Goal: Task Accomplishment & Management: Use online tool/utility

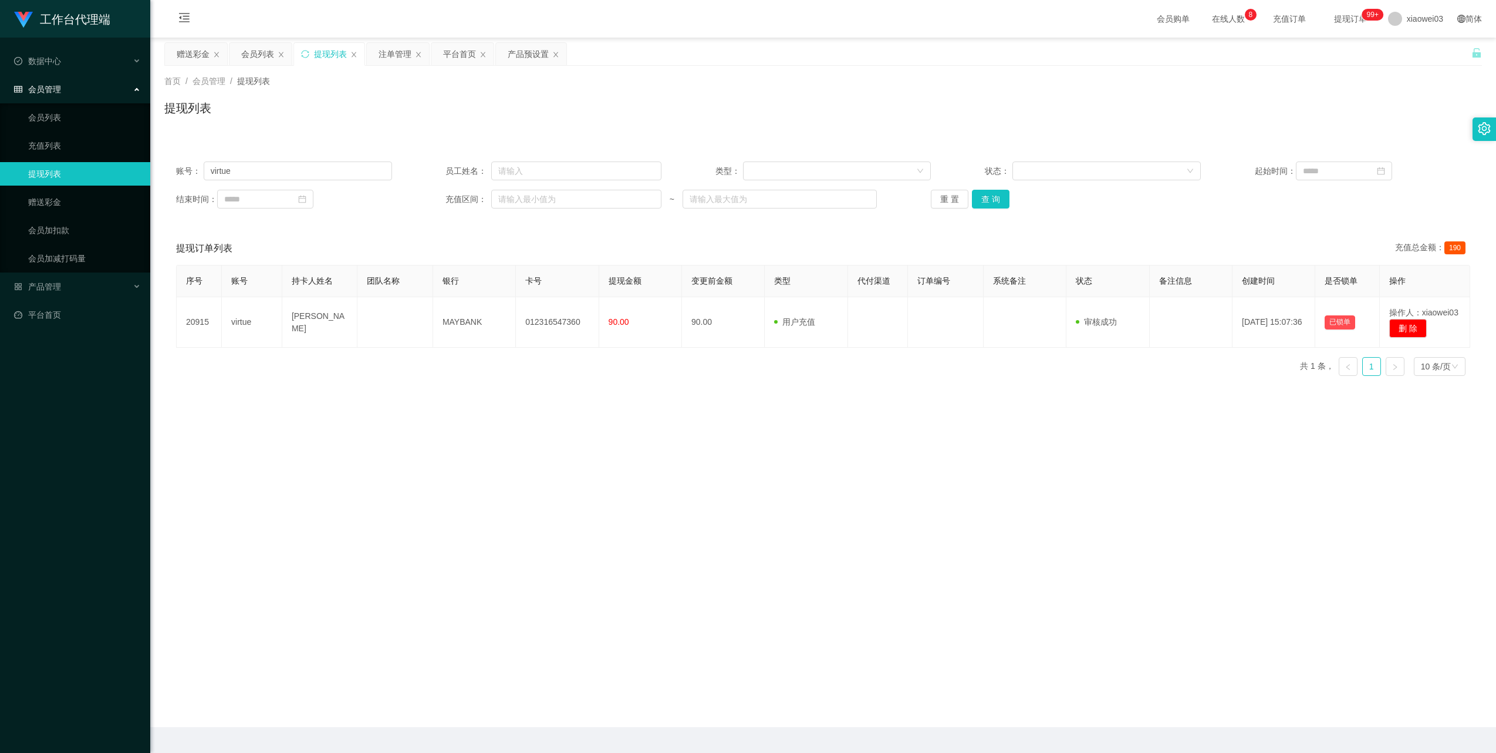
click at [305, 165] on input "virtue" at bounding box center [298, 170] width 188 height 19
drag, startPoint x: 0, startPoint y: 0, endPoint x: 304, endPoint y: 165, distance: 346.0
click at [304, 165] on input "virtue" at bounding box center [298, 170] width 188 height 19
type input "Edwardtan9977"
click at [997, 191] on button "查 询" at bounding box center [991, 199] width 38 height 19
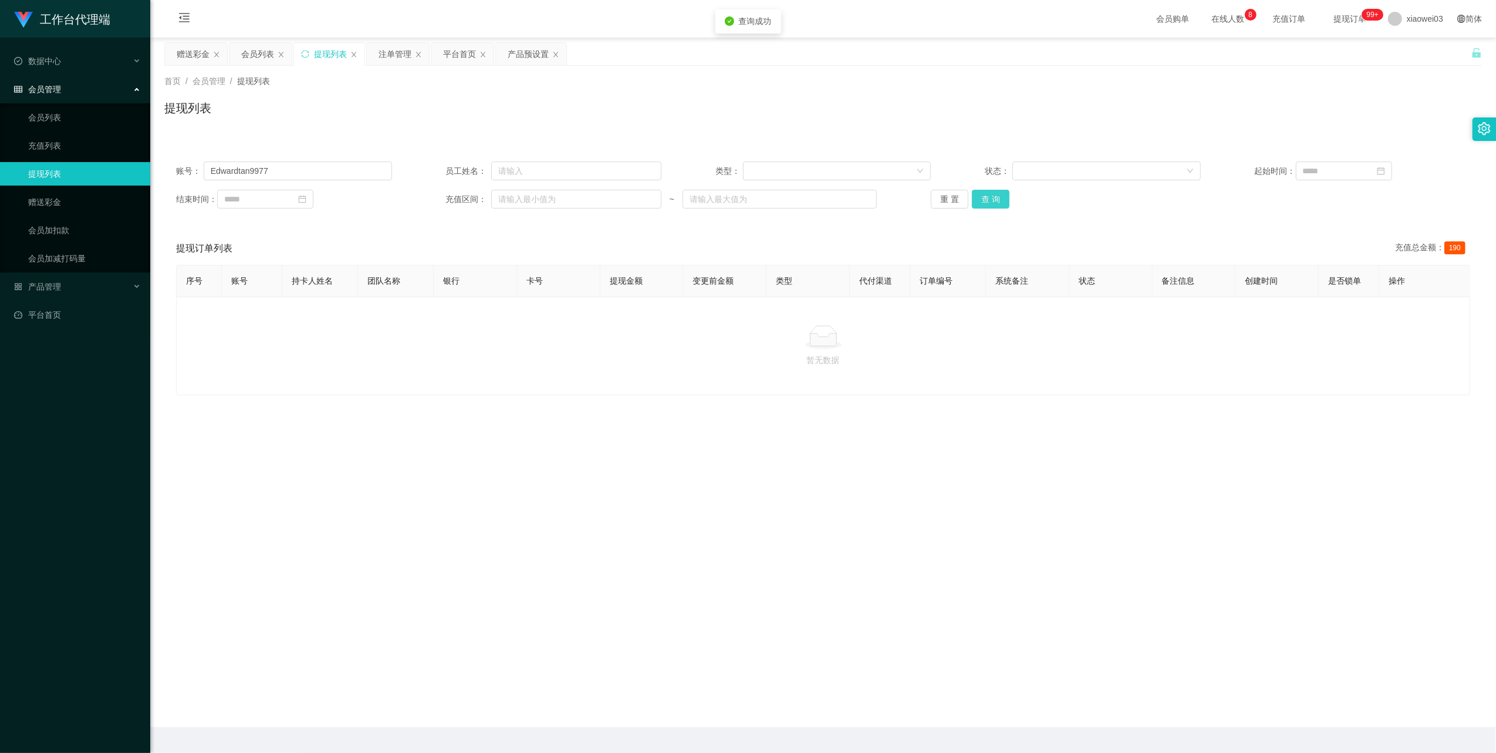
click at [997, 191] on button "查 询" at bounding box center [991, 199] width 38 height 19
click at [257, 46] on div "会员列表" at bounding box center [257, 54] width 33 height 22
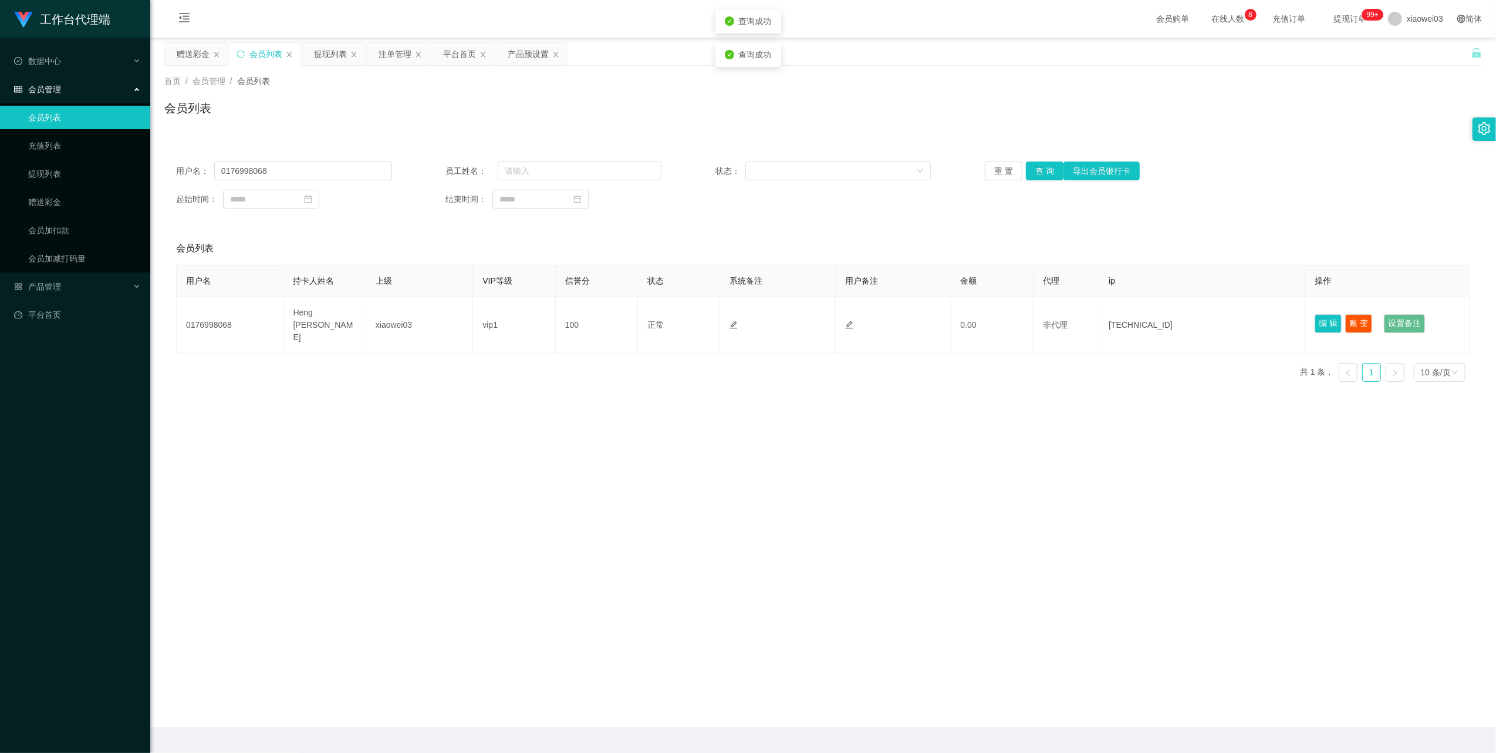
click at [336, 160] on div "用户名： 0176998068 员工姓名： 状态： 重 置 查 询 导出会员银行卡 起始时间： 结束时间：" at bounding box center [823, 185] width 1318 height 70
click at [362, 179] on input "0176998068" at bounding box center [303, 170] width 178 height 19
click at [360, 179] on input "0176998068" at bounding box center [303, 170] width 178 height 19
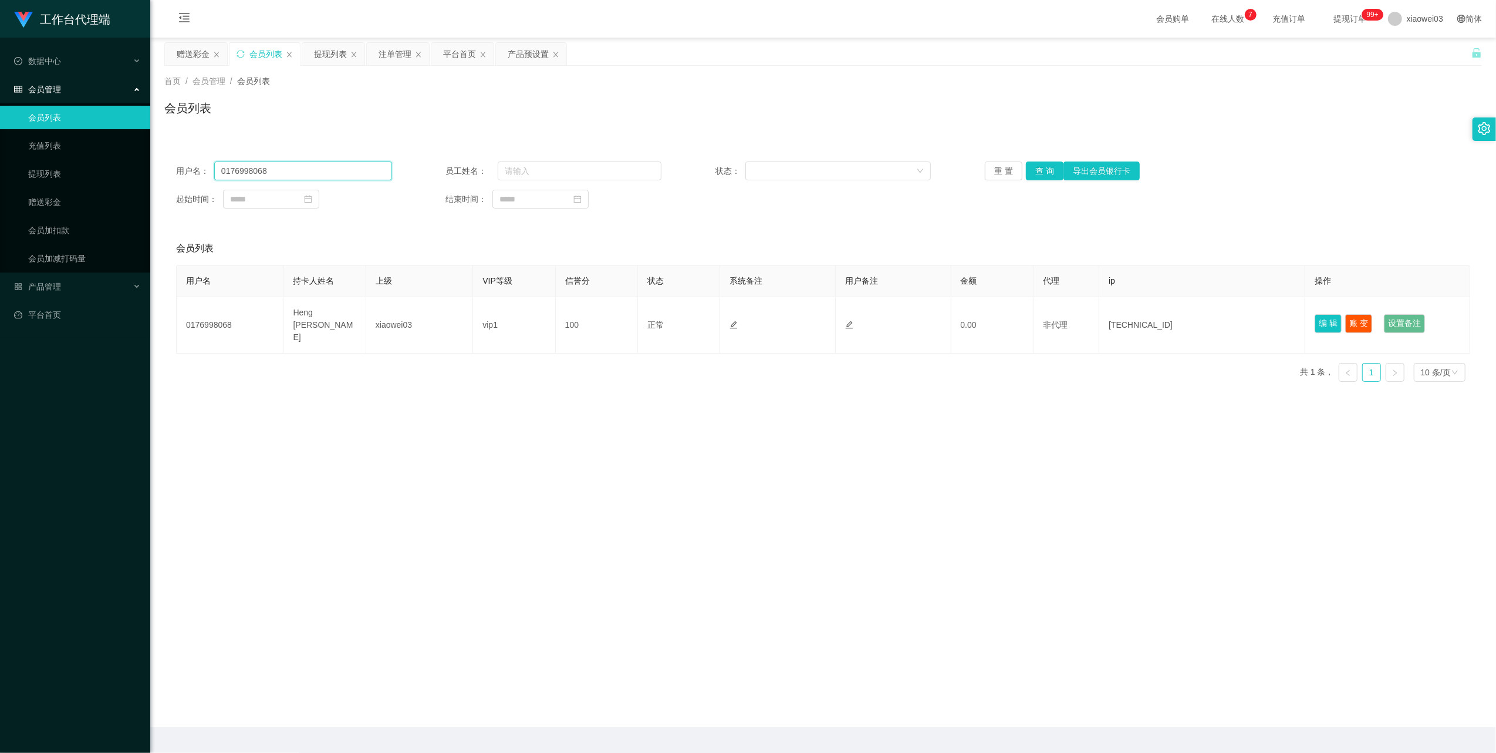
paste input "Edwardtan9977"
type input "Edwardtan9977"
click at [1040, 170] on button "查 询" at bounding box center [1045, 170] width 38 height 19
click at [1040, 170] on div "重 置 查 询 导出会员银行卡" at bounding box center [1093, 170] width 216 height 19
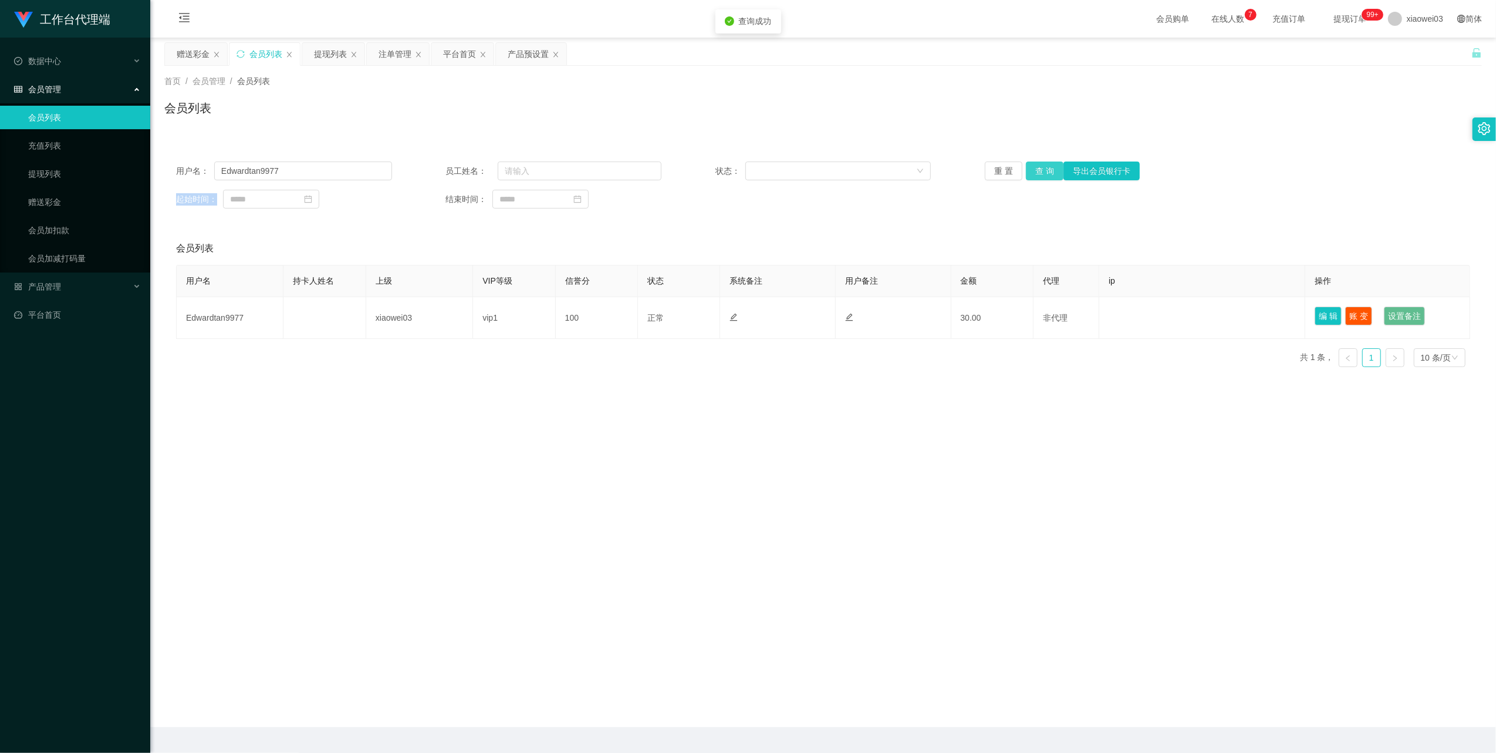
click at [1040, 170] on button "查 询" at bounding box center [1045, 170] width 38 height 19
click at [1040, 170] on div "重 置 查 询 导出会员银行卡" at bounding box center [1093, 170] width 216 height 19
click at [1040, 170] on button "查 询" at bounding box center [1045, 170] width 38 height 19
click at [517, 47] on div "产品预设置" at bounding box center [528, 54] width 41 height 22
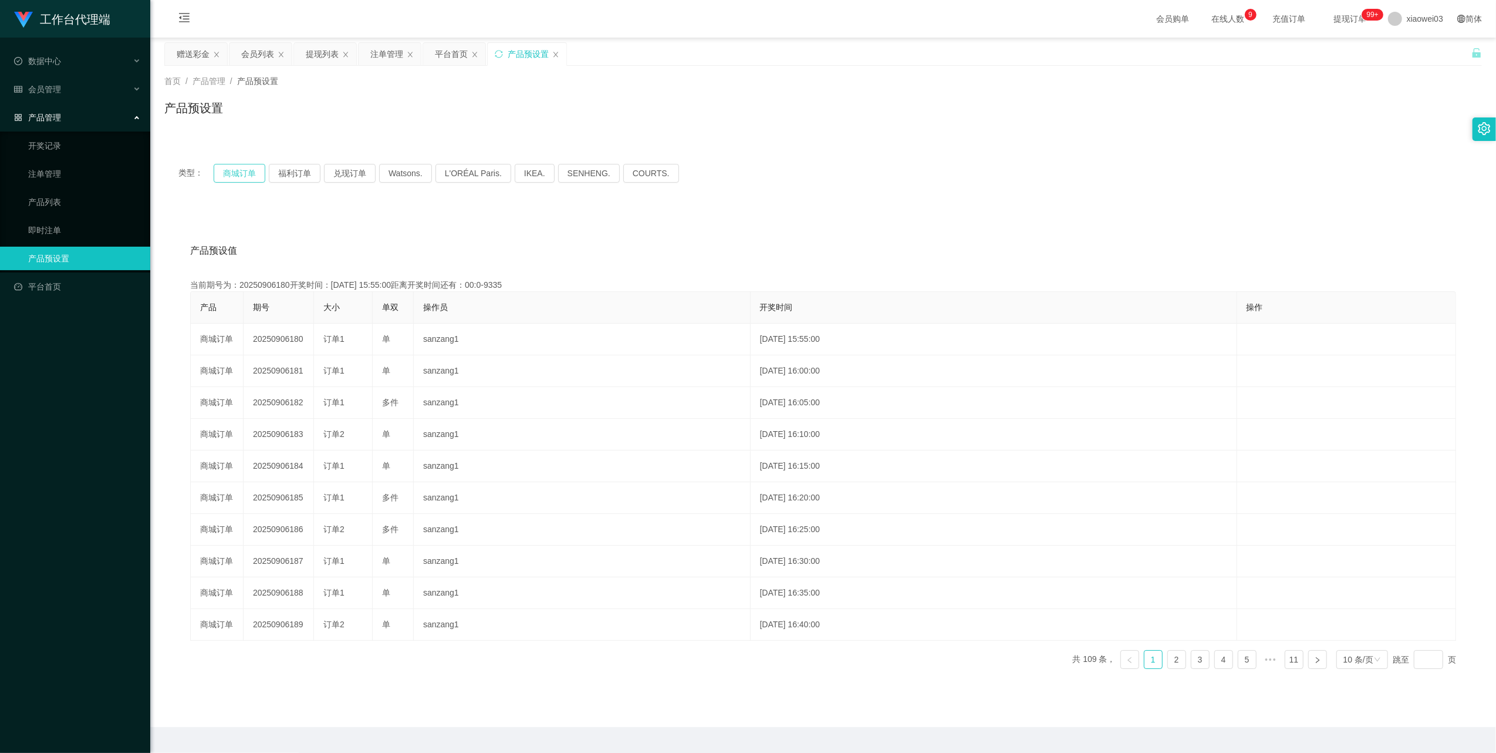
click at [235, 174] on button "商城订单" at bounding box center [240, 173] width 52 height 19
click at [378, 56] on div "注单管理" at bounding box center [386, 54] width 33 height 22
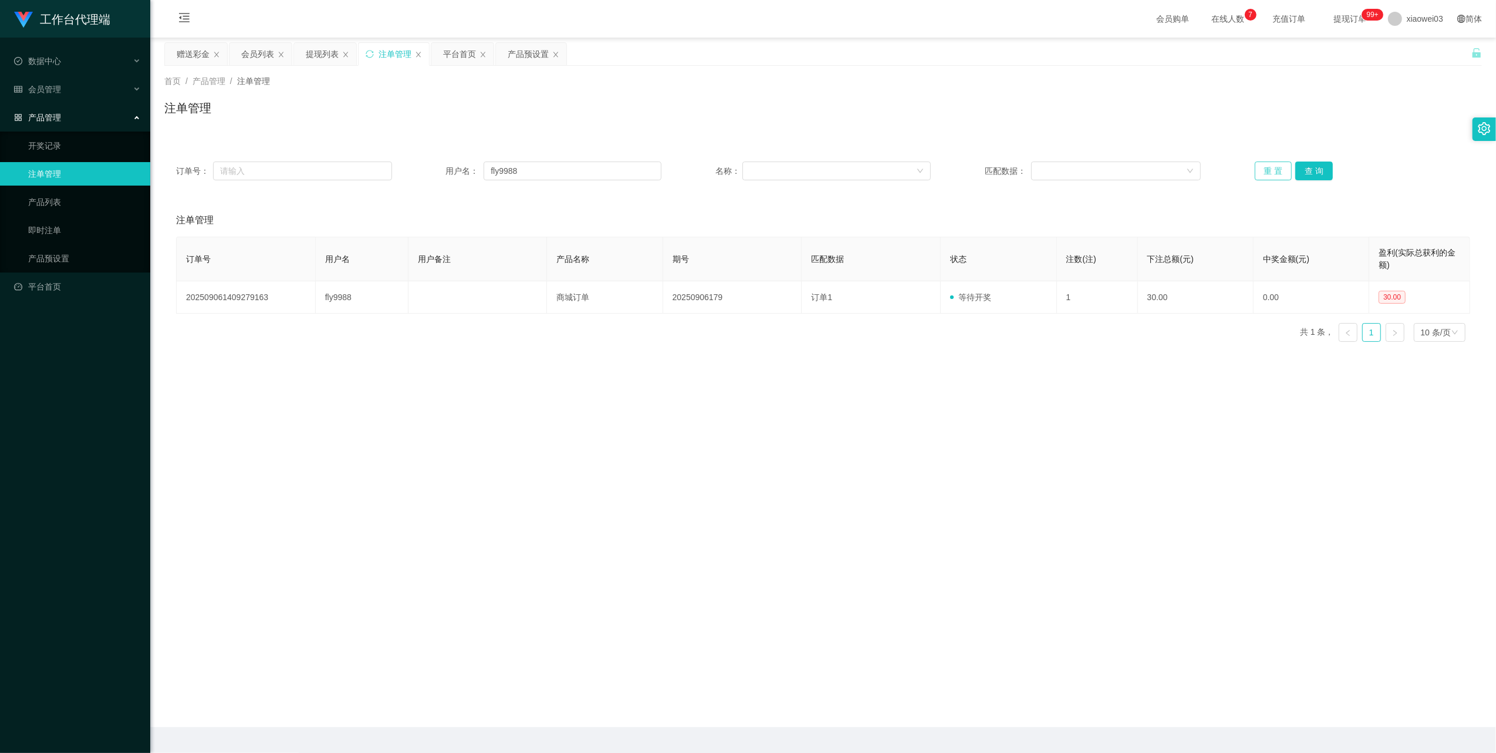
click at [1276, 167] on button "重 置" at bounding box center [1274, 170] width 38 height 19
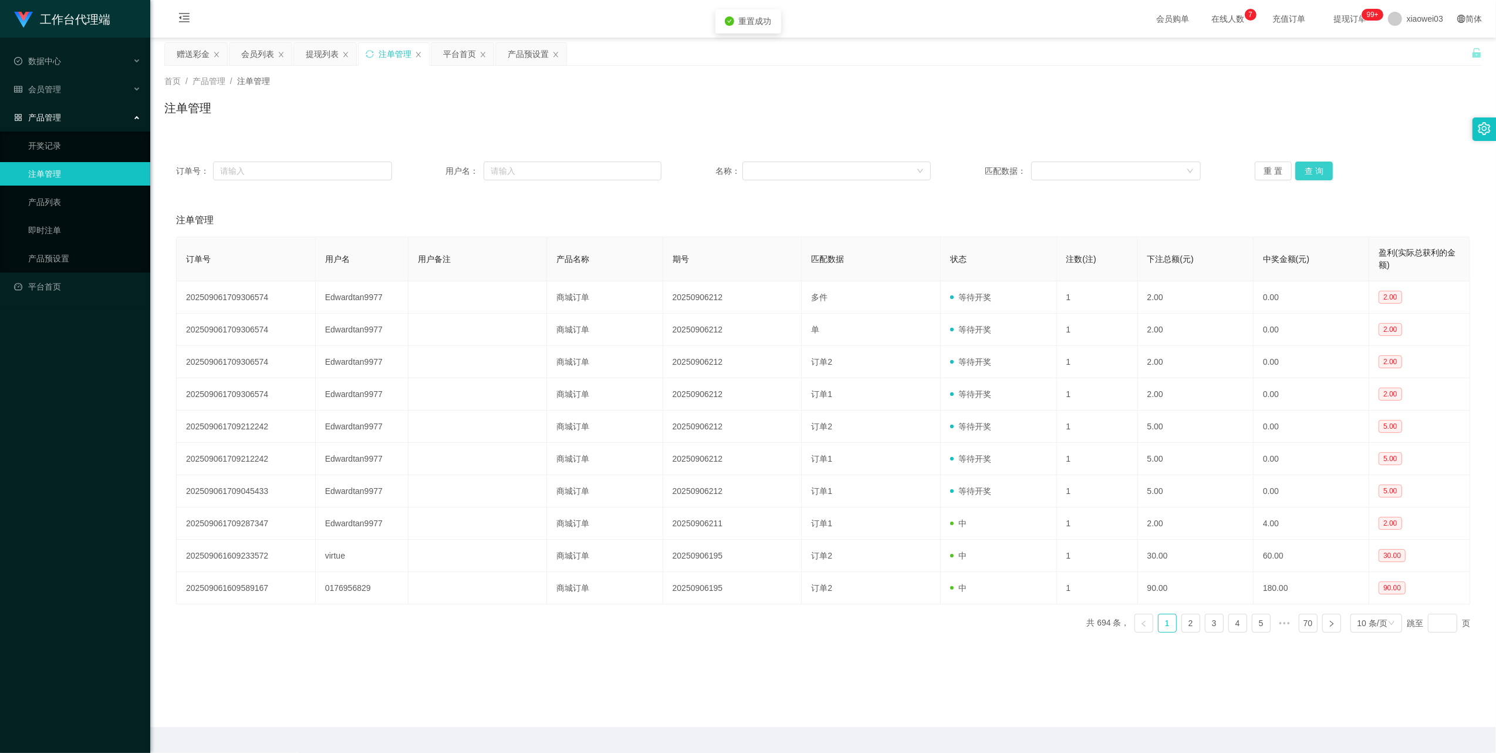
click at [1316, 171] on button "查 询" at bounding box center [1315, 170] width 38 height 19
click at [1318, 169] on button "查 询" at bounding box center [1315, 170] width 38 height 19
click at [261, 55] on div "会员列表" at bounding box center [257, 54] width 33 height 22
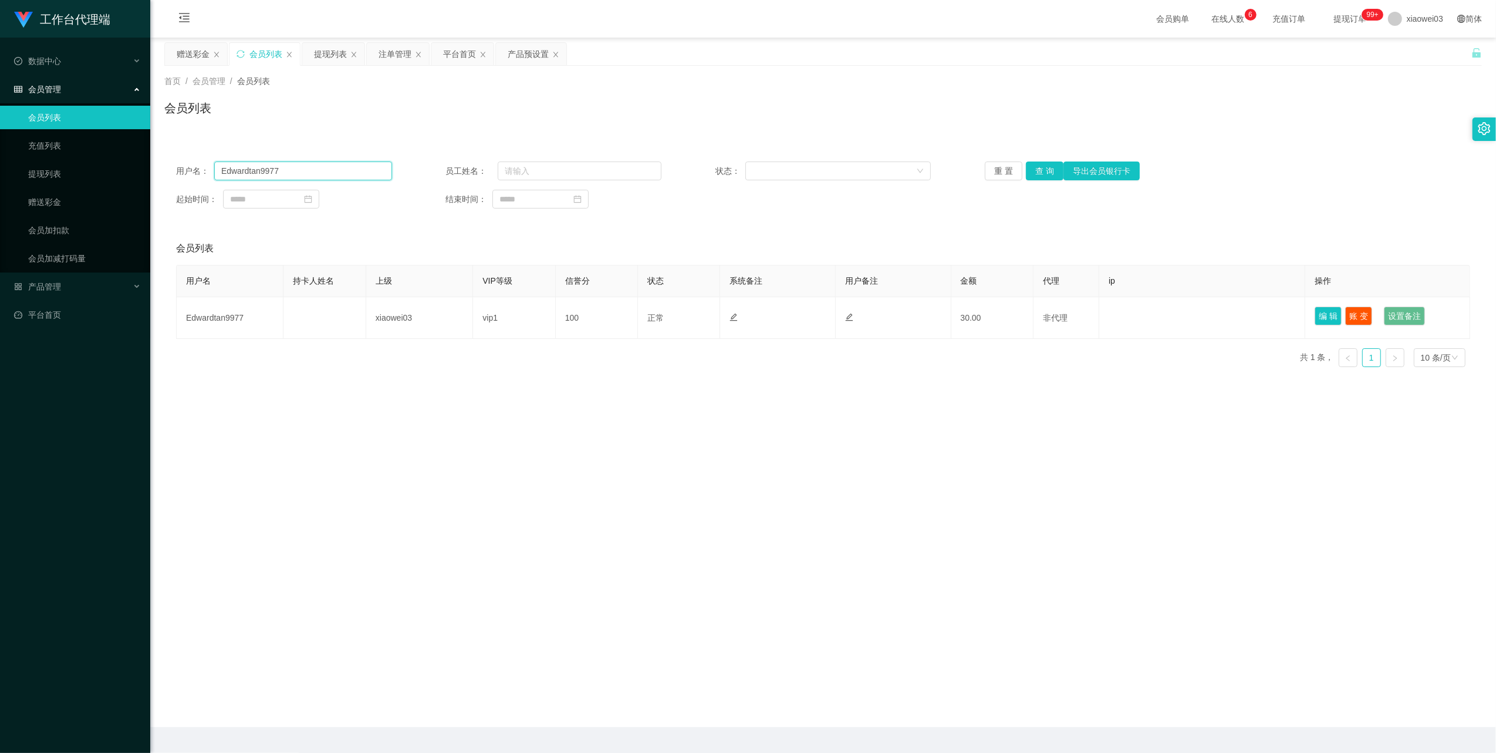
click at [353, 170] on input "Edwardtan9977" at bounding box center [303, 170] width 178 height 19
click at [1046, 170] on button "查 询" at bounding box center [1045, 170] width 38 height 19
click at [1046, 170] on div "重 置 查 询 导出会员银行卡" at bounding box center [1093, 170] width 216 height 19
click at [1046, 170] on button "查 询" at bounding box center [1045, 170] width 38 height 19
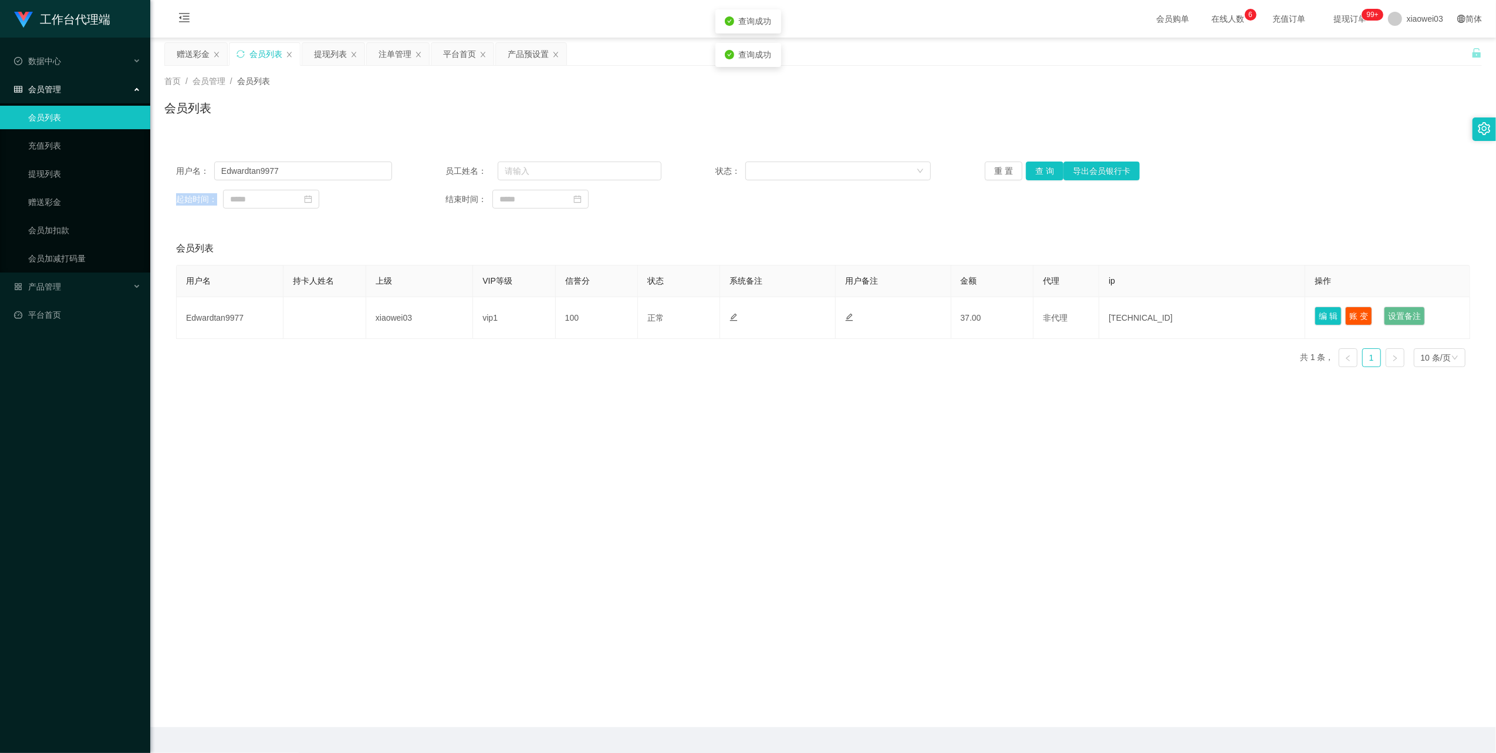
click at [1046, 170] on div "重 置 查 询 导出会员银行卡" at bounding box center [1093, 170] width 216 height 19
click at [1046, 170] on button "查 询" at bounding box center [1045, 170] width 38 height 19
click at [180, 59] on div "赠送彩金" at bounding box center [193, 54] width 33 height 22
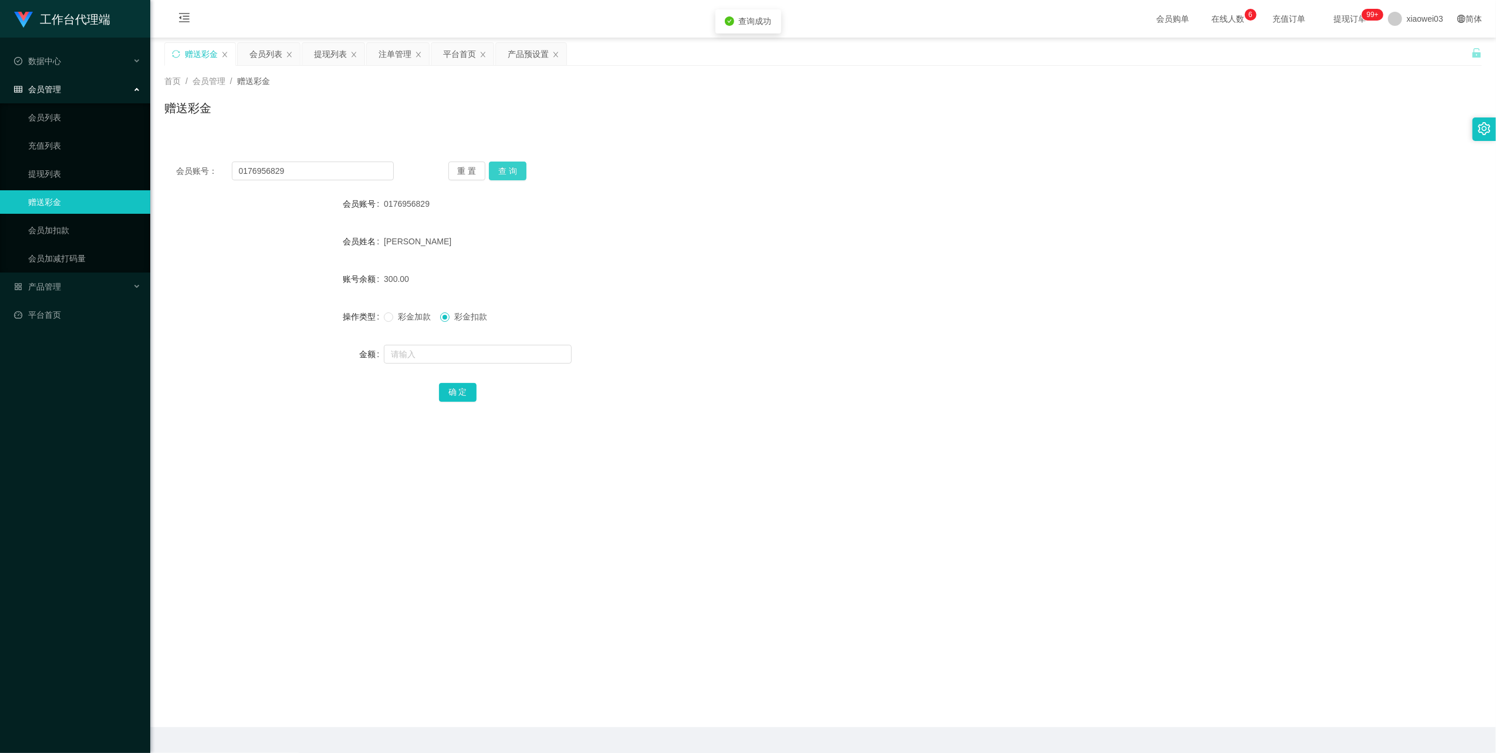
click at [510, 167] on button "查 询" at bounding box center [508, 170] width 38 height 19
click at [510, 167] on button "查 询" at bounding box center [514, 170] width 50 height 19
click at [402, 313] on span "彩金加款" at bounding box center [414, 316] width 42 height 9
click at [518, 167] on button "查 询" at bounding box center [508, 170] width 38 height 19
click at [518, 167] on button "查 询" at bounding box center [514, 170] width 50 height 19
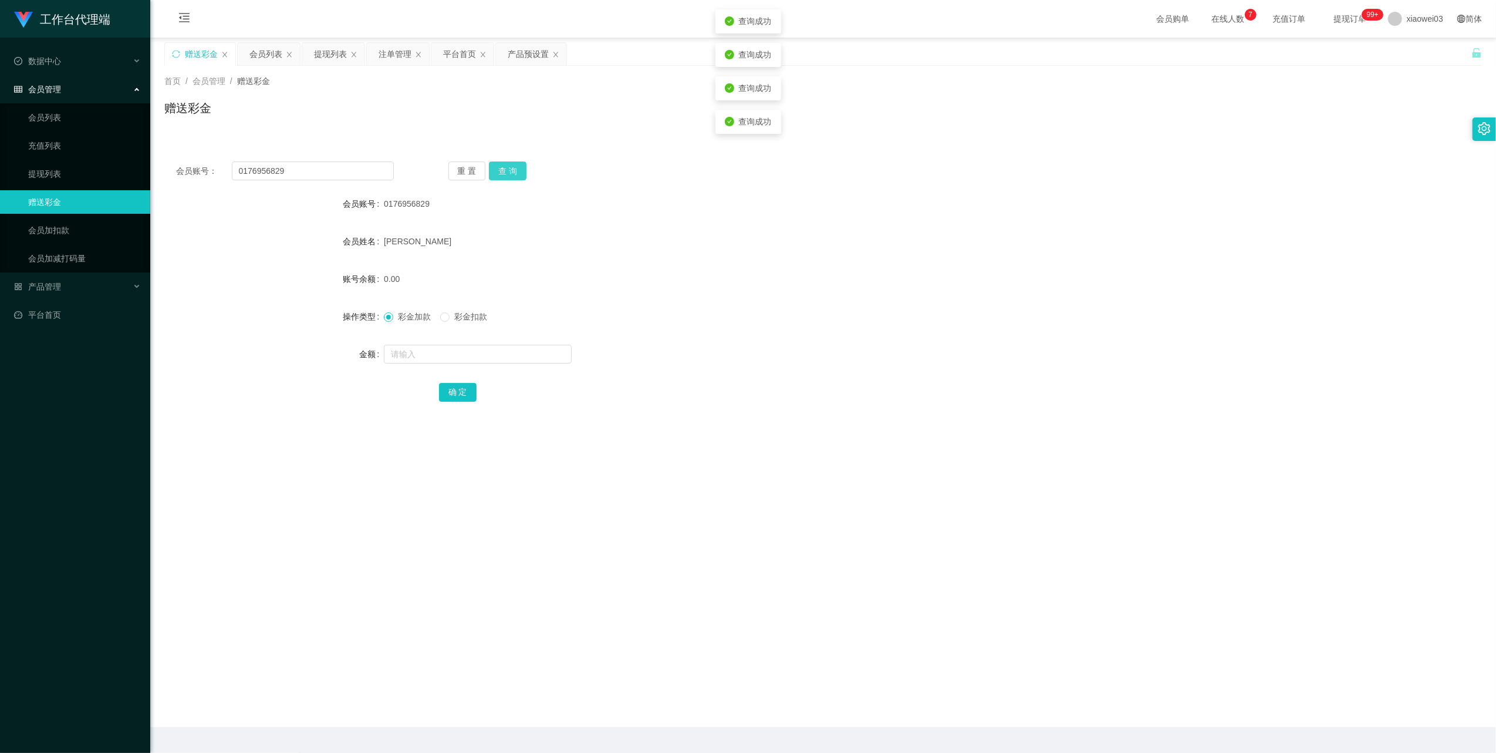
click at [518, 167] on button "查 询" at bounding box center [508, 170] width 38 height 19
click at [518, 167] on div "重 置 查 询" at bounding box center [558, 170] width 218 height 19
click at [518, 167] on button "查 询" at bounding box center [508, 170] width 38 height 19
click at [332, 158] on div "会员账号： 0176956829 重 置 查 询 会员账号 0176956829 会员姓名 [PERSON_NAME] [PERSON_NAME] 账号余额 …" at bounding box center [823, 289] width 1318 height 279
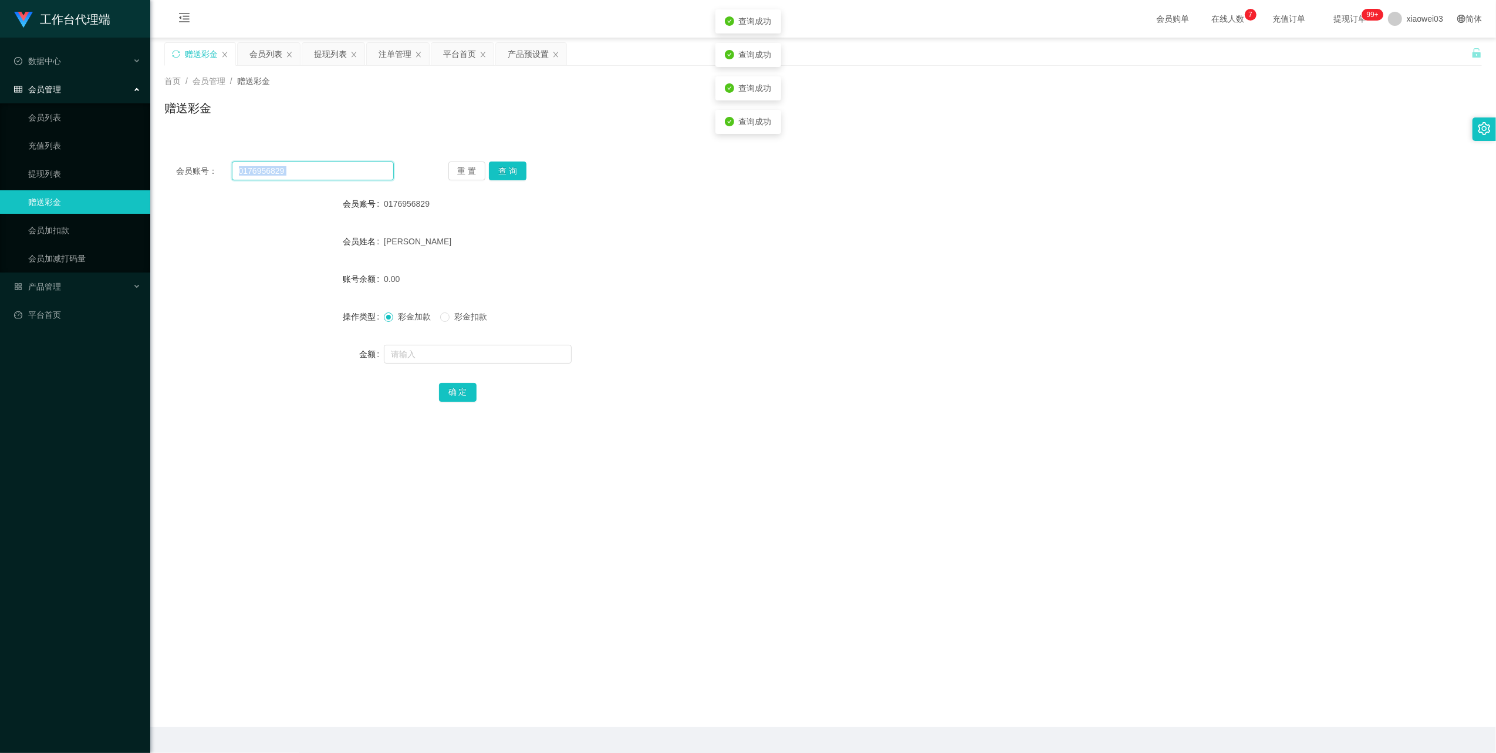
click at [373, 174] on input "0176956829" at bounding box center [313, 170] width 162 height 19
paste input "Edwardtan9977"
paste input "text"
type input "Edwardtan9977"
click at [517, 168] on button "查 询" at bounding box center [508, 170] width 38 height 19
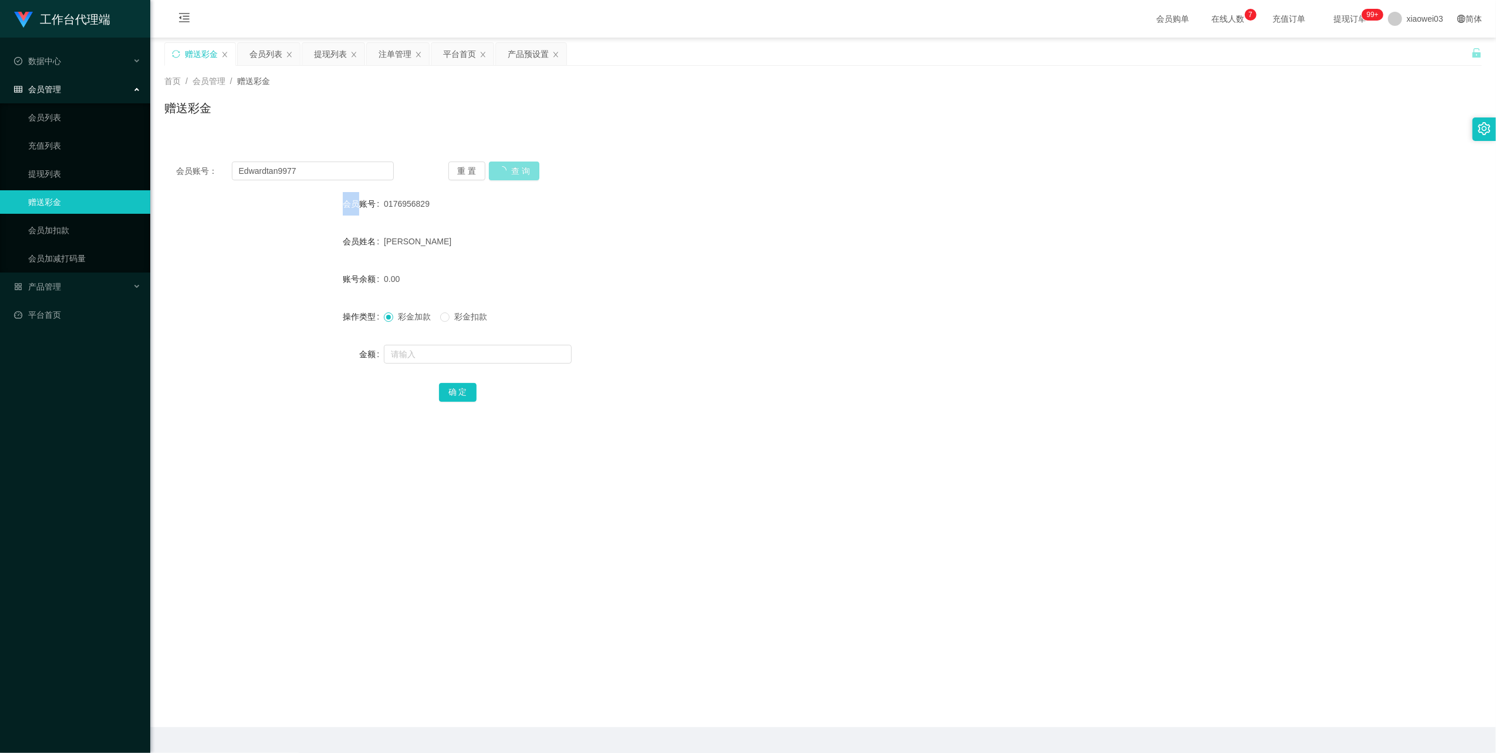
click at [517, 168] on div "重 置 查 询" at bounding box center [558, 170] width 218 height 19
drag, startPoint x: 517, startPoint y: 168, endPoint x: 514, endPoint y: 207, distance: 39.4
click at [517, 169] on button "查 询" at bounding box center [508, 170] width 38 height 19
click at [463, 318] on span "彩金扣款" at bounding box center [471, 316] width 42 height 9
click at [464, 350] on input "text" at bounding box center [478, 354] width 188 height 19
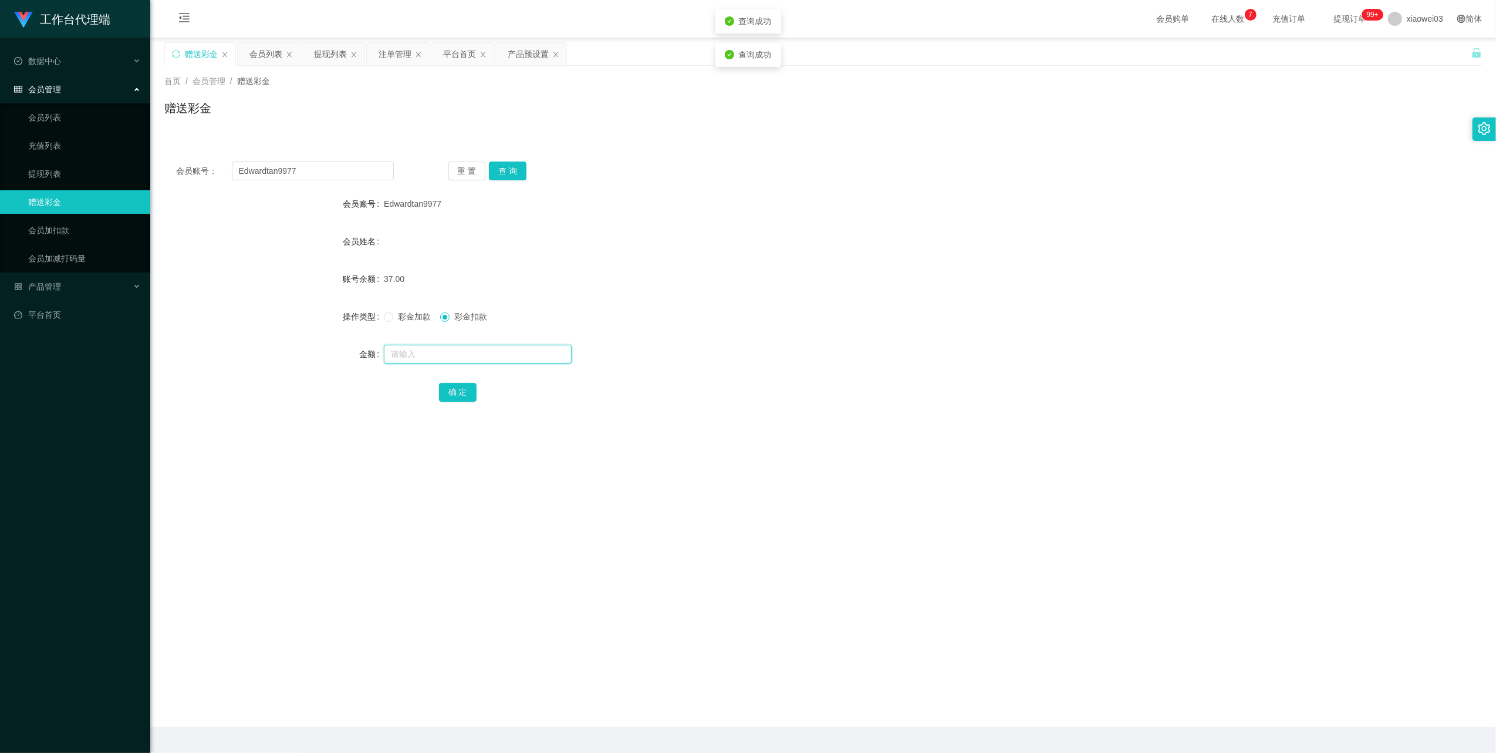
type input "7"
type input "37"
click at [466, 393] on button "确 定" at bounding box center [458, 392] width 38 height 19
click at [495, 170] on button "查 询" at bounding box center [508, 170] width 38 height 19
drag, startPoint x: 495, startPoint y: 170, endPoint x: 443, endPoint y: 273, distance: 115.5
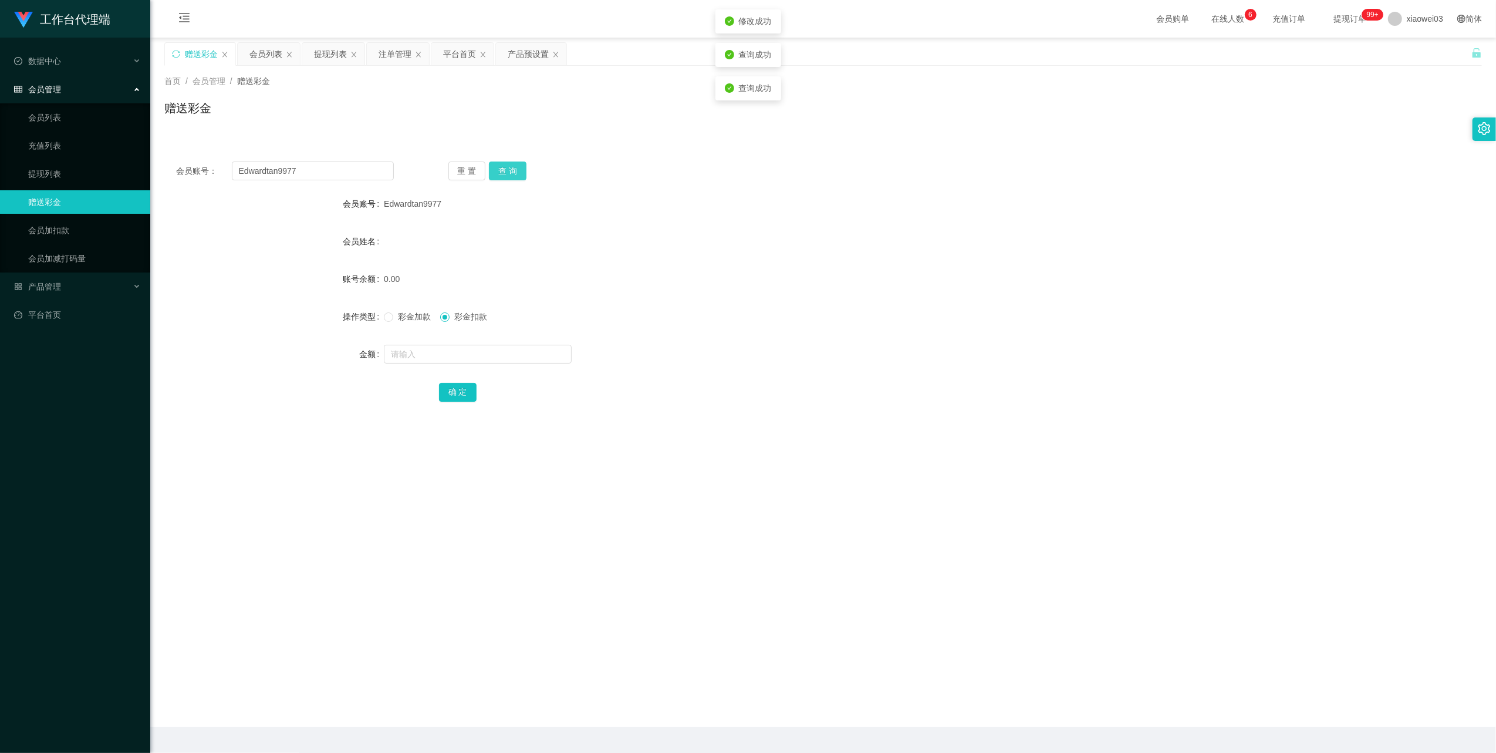
click at [496, 171] on button "查 询" at bounding box center [508, 170] width 38 height 19
drag, startPoint x: 399, startPoint y: 311, endPoint x: 407, endPoint y: 325, distance: 15.8
click at [399, 312] on span "彩金加款" at bounding box center [414, 316] width 42 height 9
click at [417, 364] on div at bounding box center [768, 353] width 769 height 23
click at [417, 358] on input "text" at bounding box center [478, 354] width 188 height 19
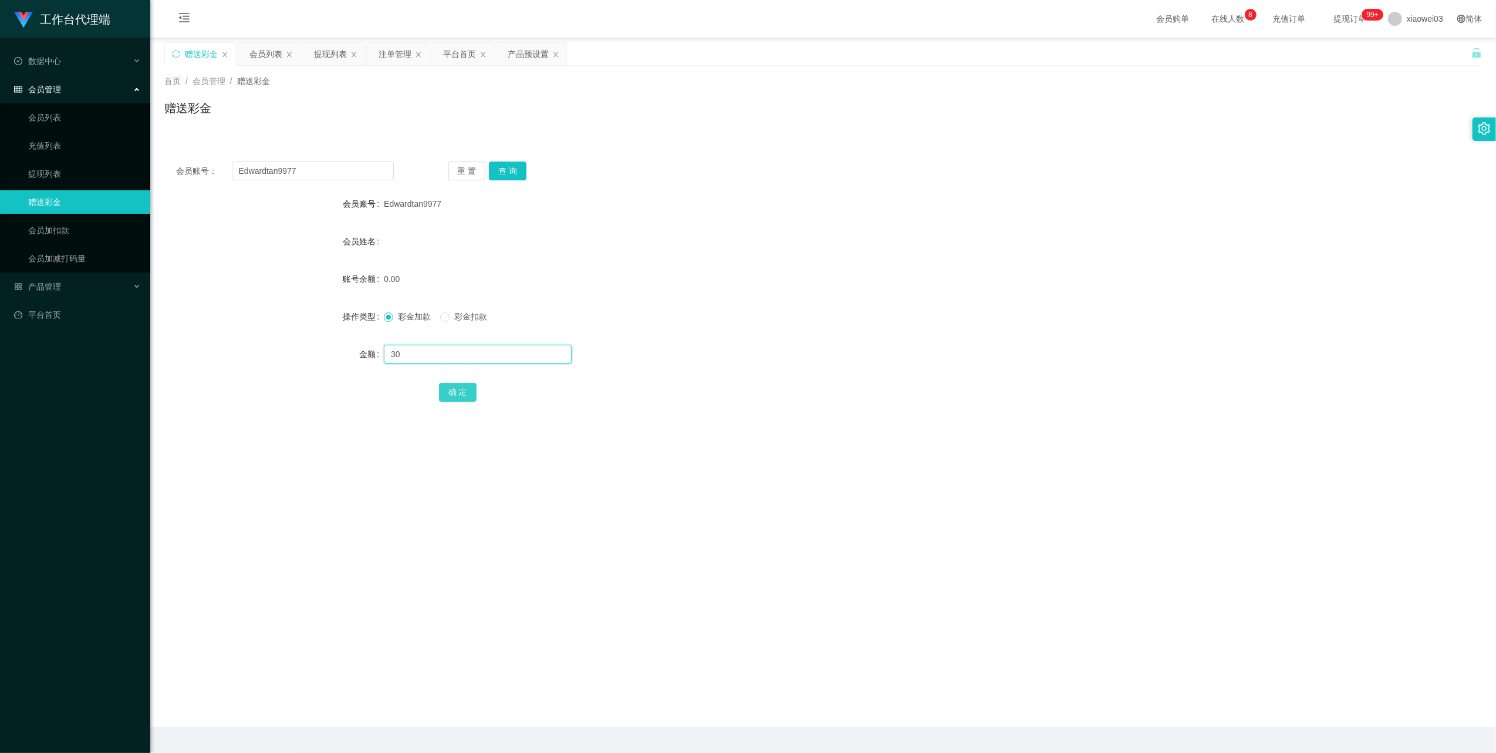
type input "30"
drag, startPoint x: 461, startPoint y: 392, endPoint x: 472, endPoint y: 389, distance: 11.7
click at [461, 392] on button "确 定" at bounding box center [458, 392] width 38 height 19
click at [522, 167] on button "查 询" at bounding box center [508, 170] width 38 height 19
click at [407, 55] on div "注单管理" at bounding box center [395, 54] width 33 height 22
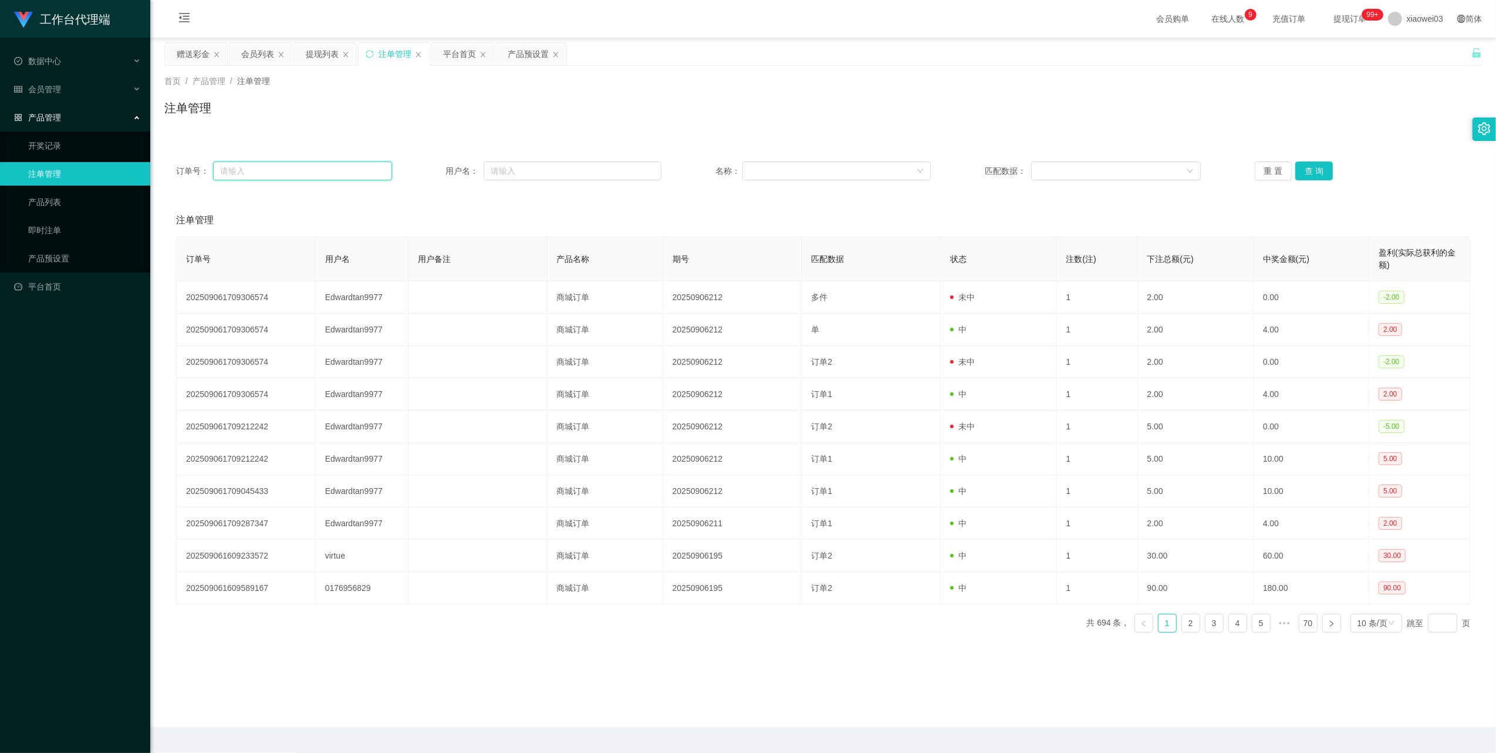
click at [364, 168] on input "text" at bounding box center [302, 170] width 179 height 19
click at [501, 170] on input "text" at bounding box center [573, 170] width 178 height 19
paste input "Edwardtan9977"
type input "Edwardtan9977"
click at [1299, 167] on button "查 询" at bounding box center [1315, 170] width 38 height 19
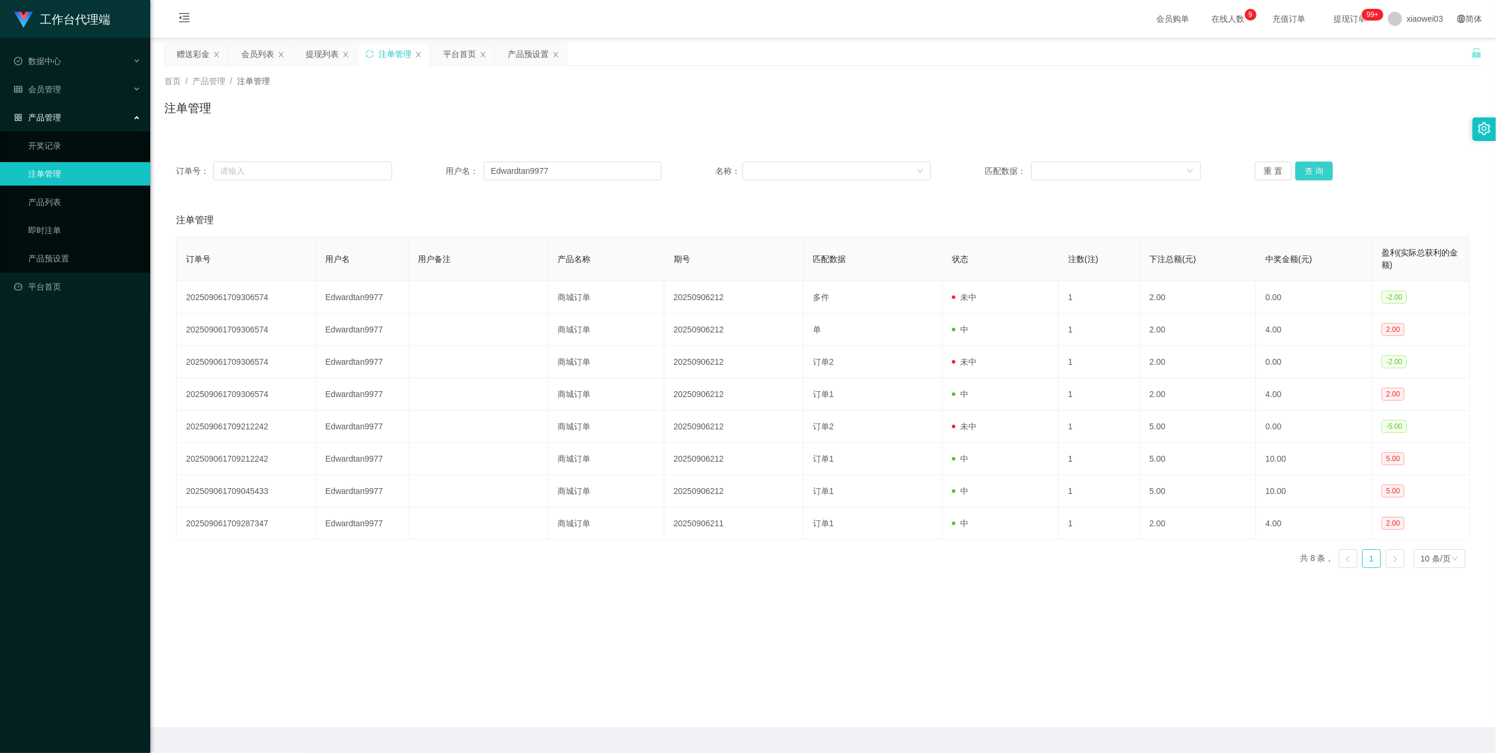
click at [1306, 167] on button "查 询" at bounding box center [1315, 170] width 38 height 19
click at [241, 54] on div "会员列表" at bounding box center [261, 54] width 62 height 22
click at [258, 58] on div "会员列表" at bounding box center [257, 54] width 33 height 22
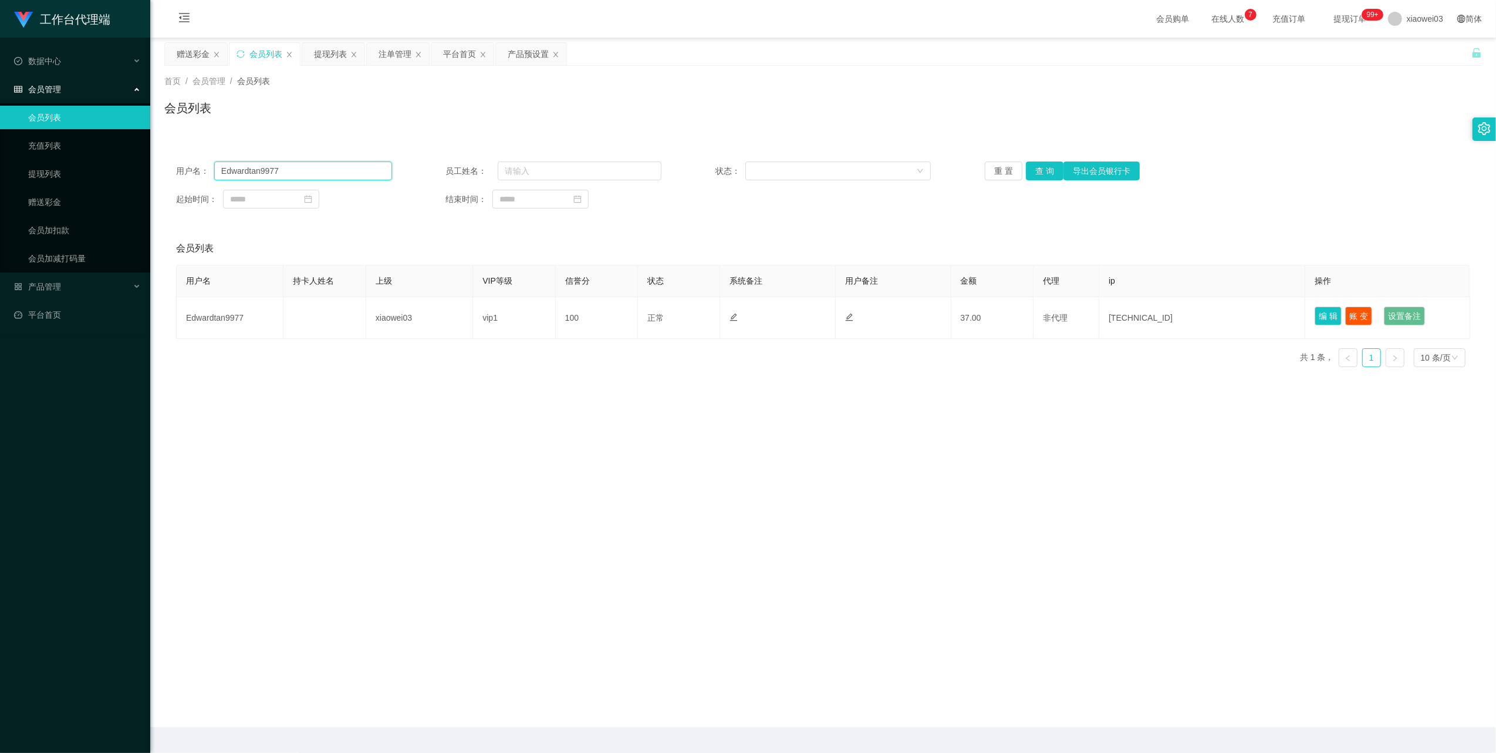
click at [359, 175] on input "Edwardtan9977" at bounding box center [303, 170] width 178 height 19
click at [1045, 174] on button "查 询" at bounding box center [1045, 170] width 38 height 19
click at [1045, 174] on div "重 置 查 询 导出会员银行卡" at bounding box center [1093, 170] width 216 height 19
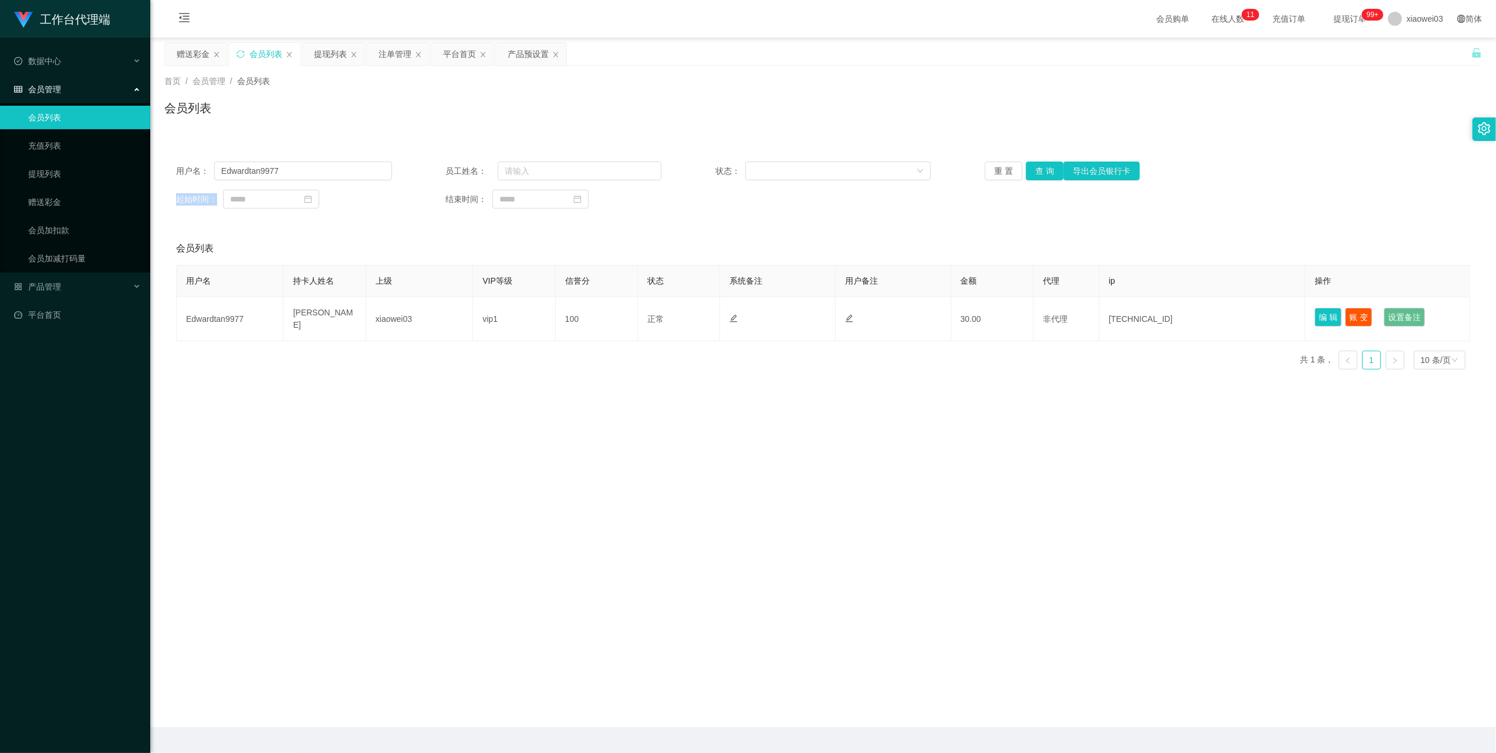
click at [521, 52] on div "产品预设置" at bounding box center [528, 54] width 41 height 22
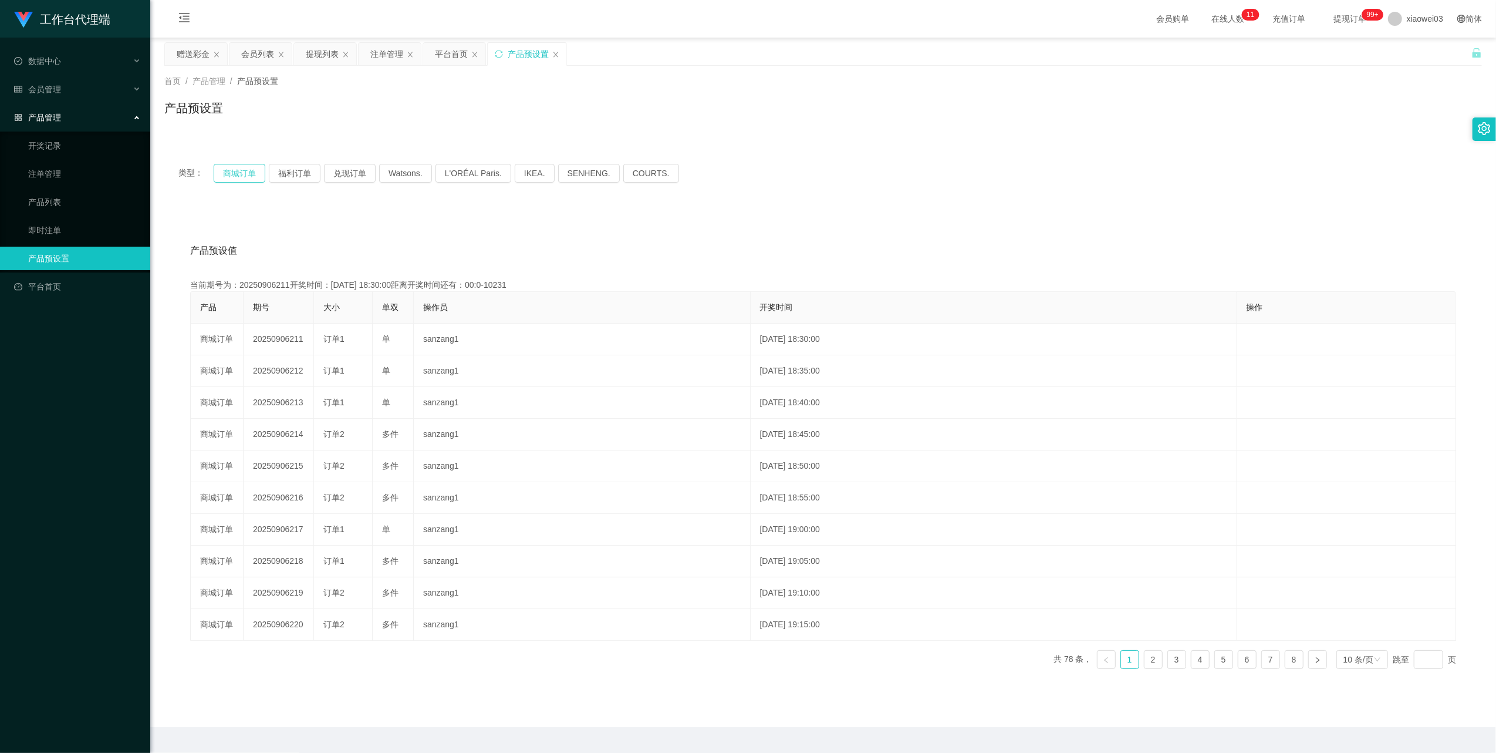
click at [232, 174] on button "商城订单" at bounding box center [240, 173] width 52 height 19
drag, startPoint x: 271, startPoint y: 59, endPoint x: 310, endPoint y: 57, distance: 39.4
click at [271, 58] on div "会员列表" at bounding box center [257, 54] width 33 height 22
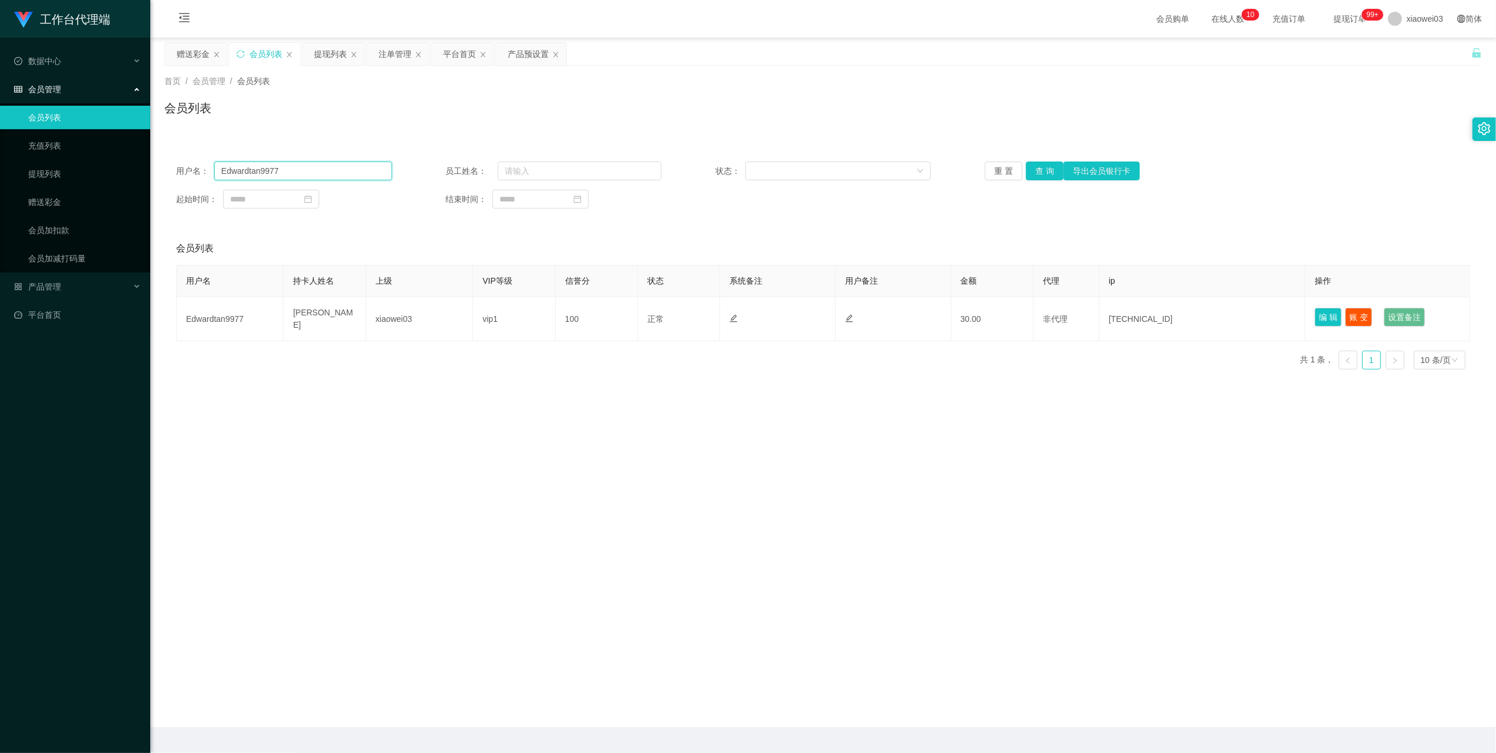
click at [302, 162] on input "Edwardtan9977" at bounding box center [303, 170] width 178 height 19
drag, startPoint x: 302, startPoint y: 162, endPoint x: 402, endPoint y: 191, distance: 104.0
click at [302, 165] on input "Edwardtan9977" at bounding box center [303, 170] width 178 height 19
click at [1034, 170] on button "查 询" at bounding box center [1045, 170] width 38 height 19
drag, startPoint x: 387, startPoint y: 59, endPoint x: 404, endPoint y: 87, distance: 32.1
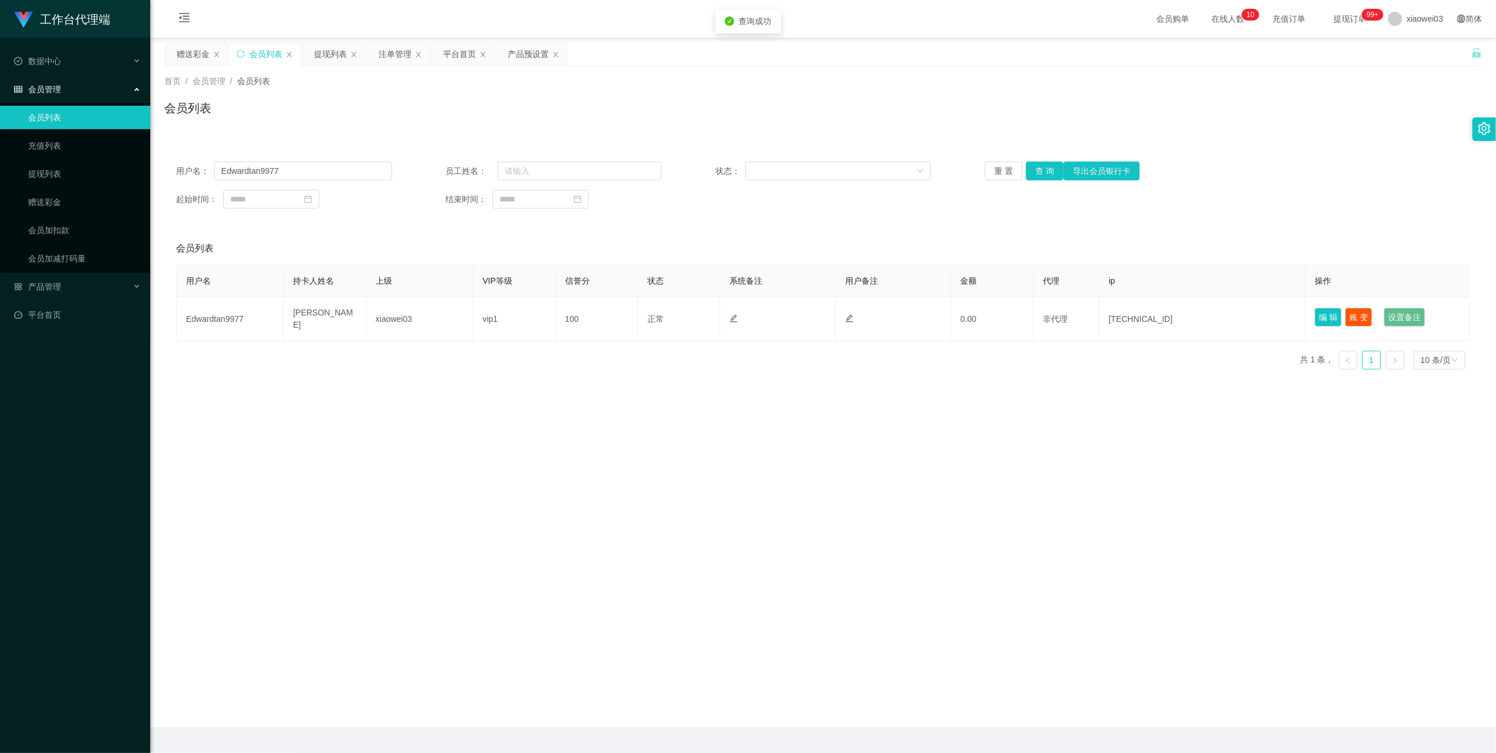
click at [386, 59] on div "注单管理" at bounding box center [395, 54] width 33 height 22
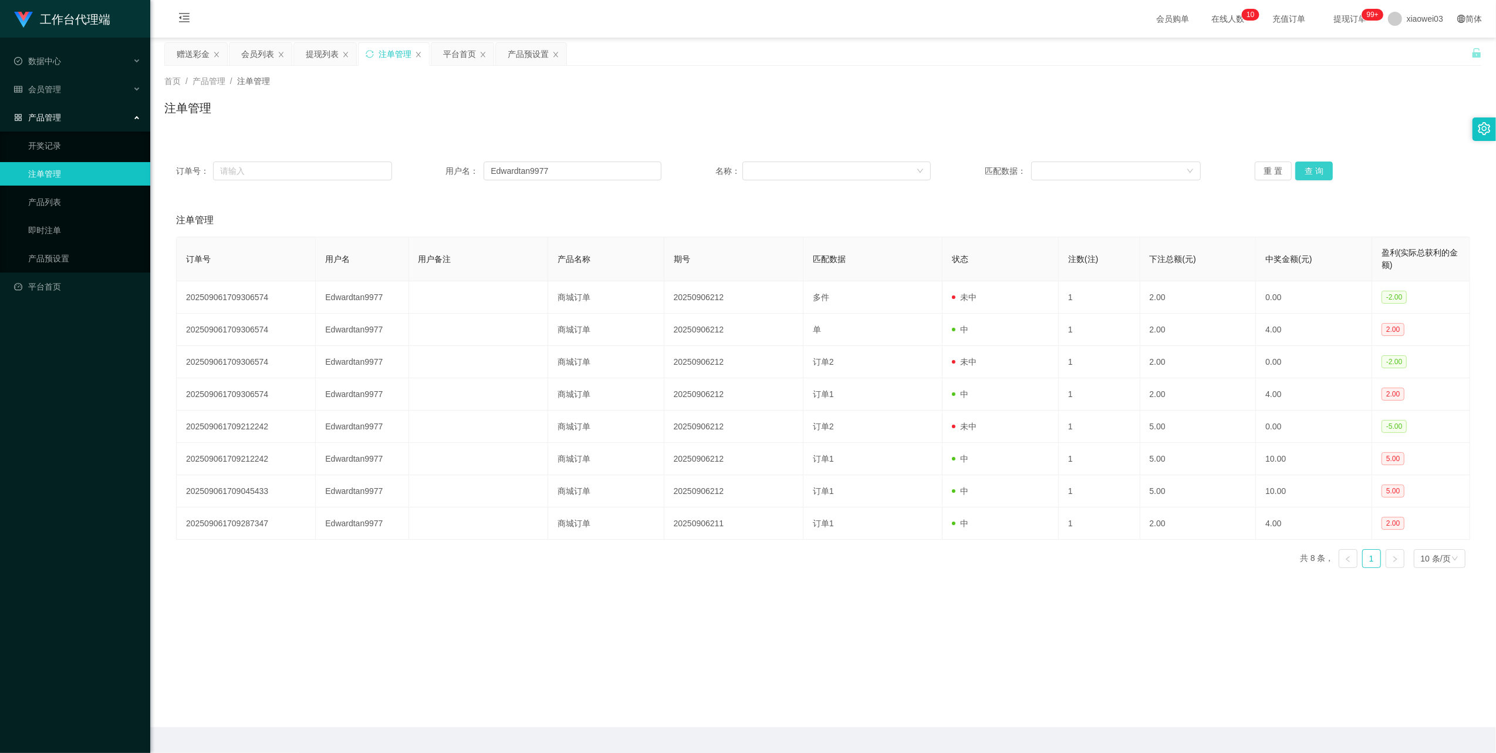
click at [1306, 177] on button "查 询" at bounding box center [1315, 170] width 38 height 19
click at [1308, 174] on button "查 询" at bounding box center [1315, 170] width 38 height 19
click at [1316, 177] on button "查 询" at bounding box center [1315, 170] width 38 height 19
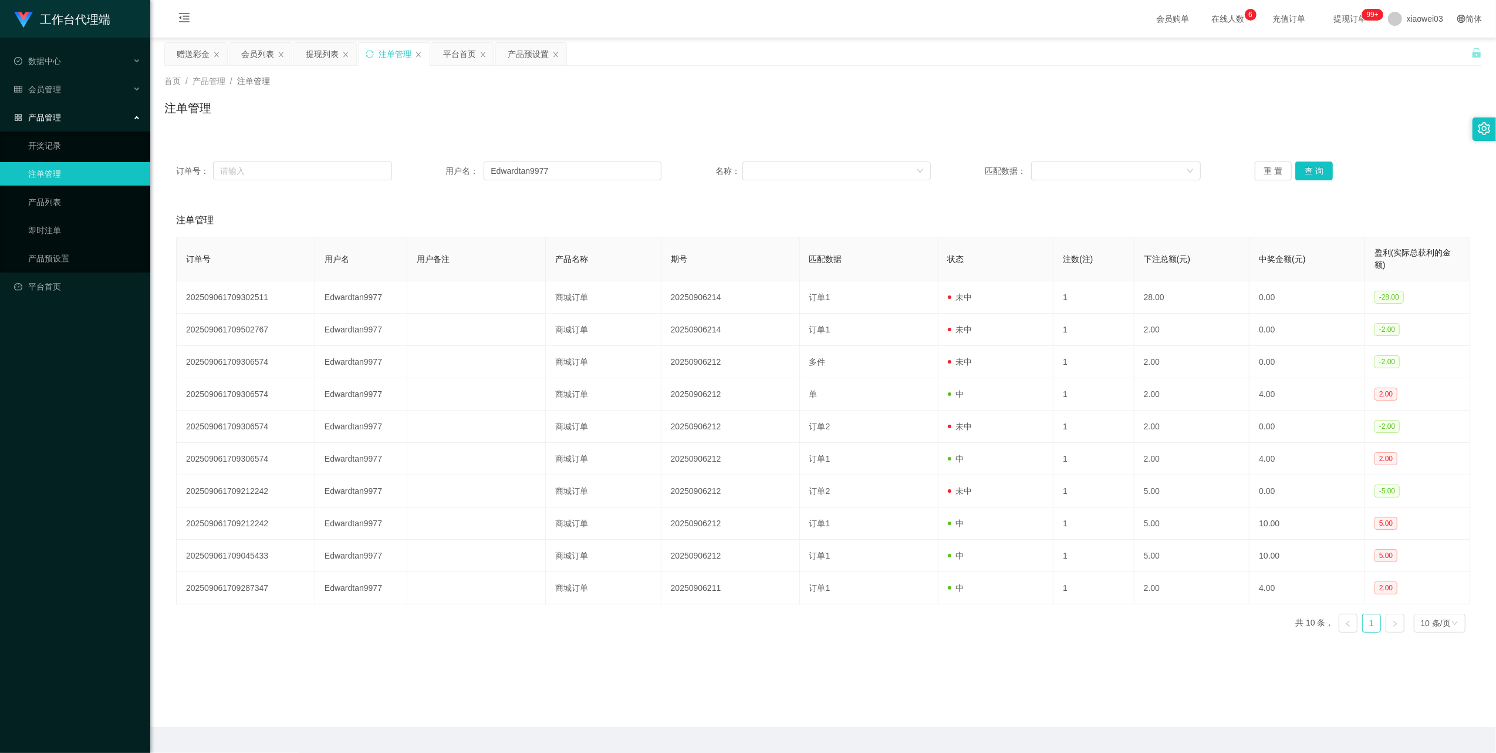
drag, startPoint x: 451, startPoint y: 56, endPoint x: 404, endPoint y: 191, distance: 142.8
click at [450, 56] on div "平台首页" at bounding box center [459, 54] width 33 height 22
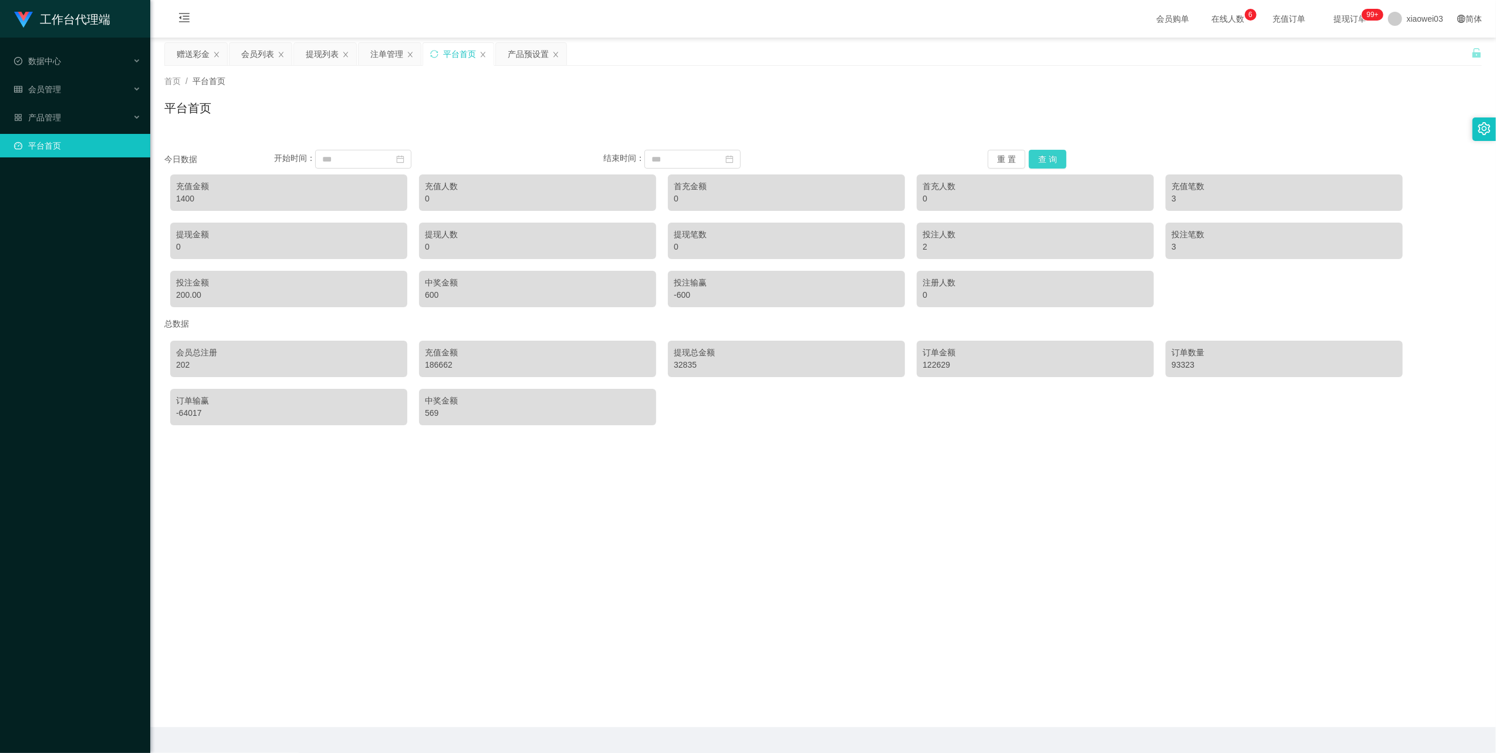
click at [1050, 163] on button "查 询" at bounding box center [1048, 159] width 38 height 19
click at [1040, 162] on button "查 询" at bounding box center [1048, 159] width 38 height 19
click at [182, 200] on div "9440" at bounding box center [288, 199] width 225 height 12
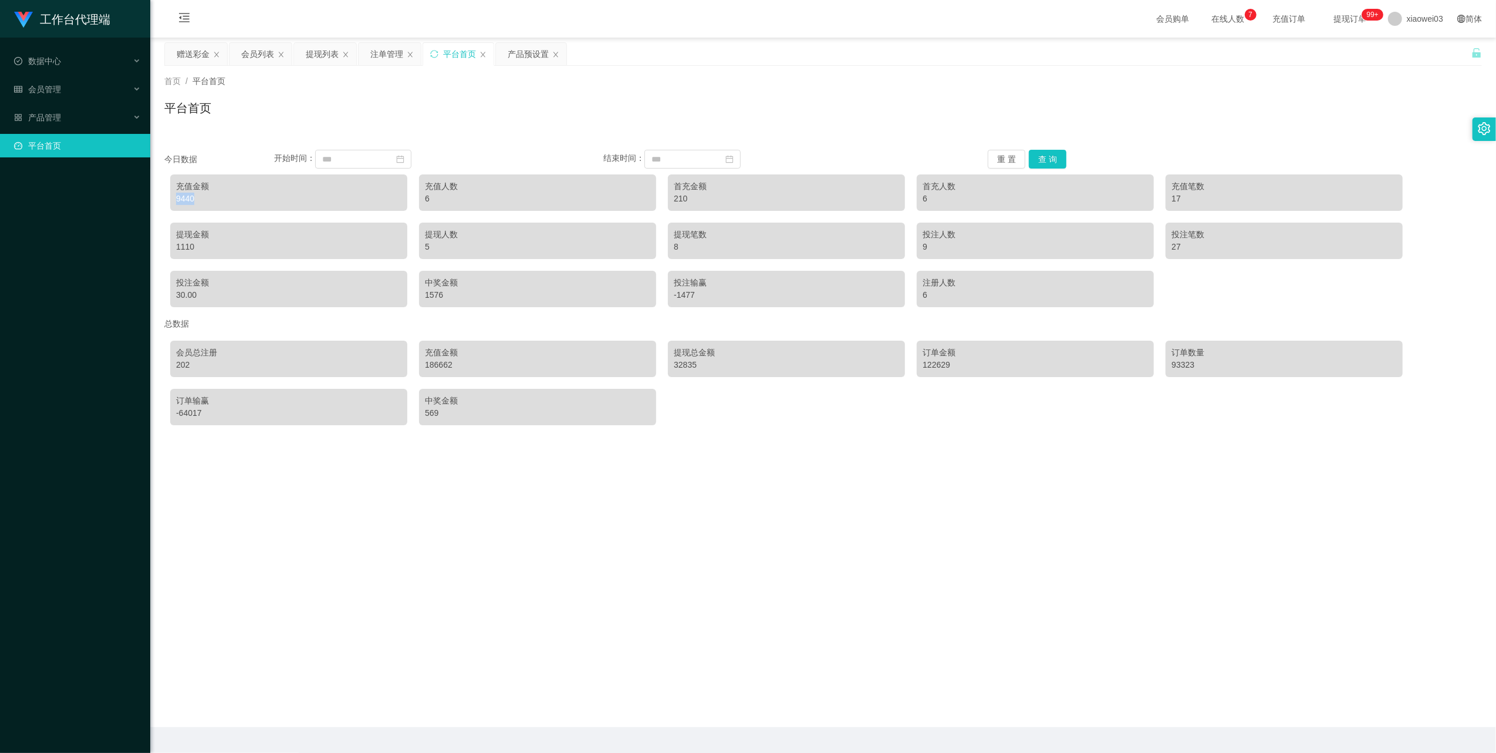
copy div "9440"
click at [1036, 158] on button "查 询" at bounding box center [1048, 159] width 38 height 19
